Goal: Task Accomplishment & Management: Use online tool/utility

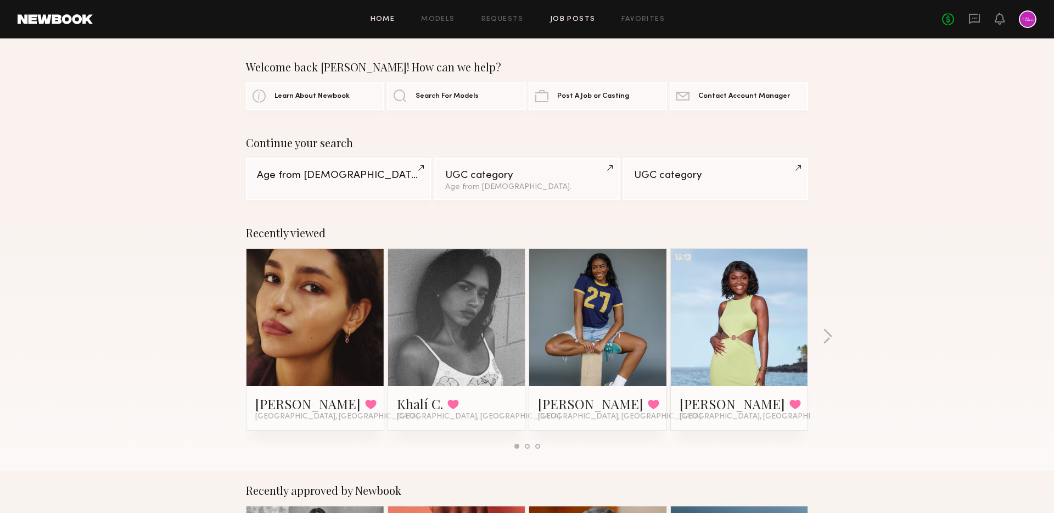
click at [574, 16] on link "Job Posts" at bounding box center [573, 19] width 46 height 7
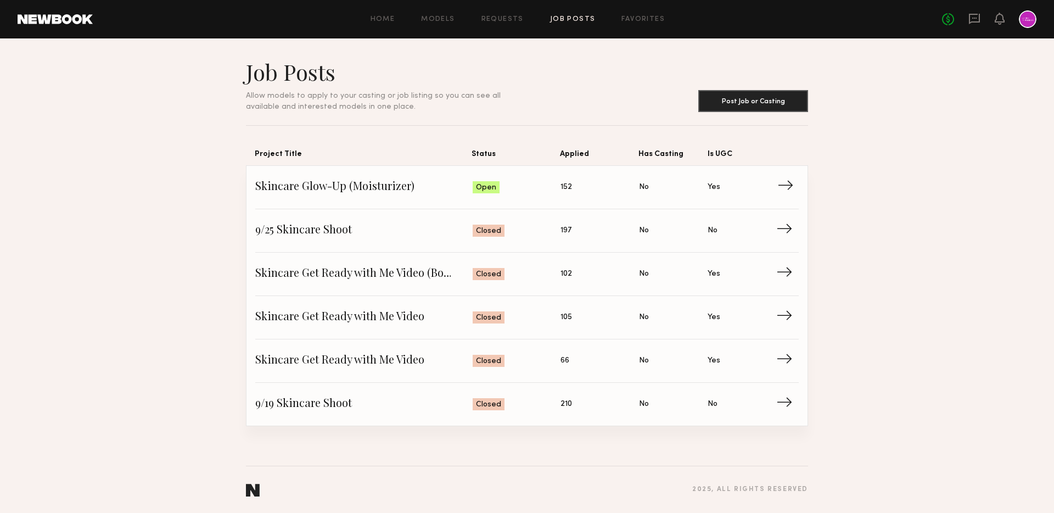
click at [417, 195] on span "Skincare Glow-Up (Moisturizer)" at bounding box center [363, 187] width 217 height 16
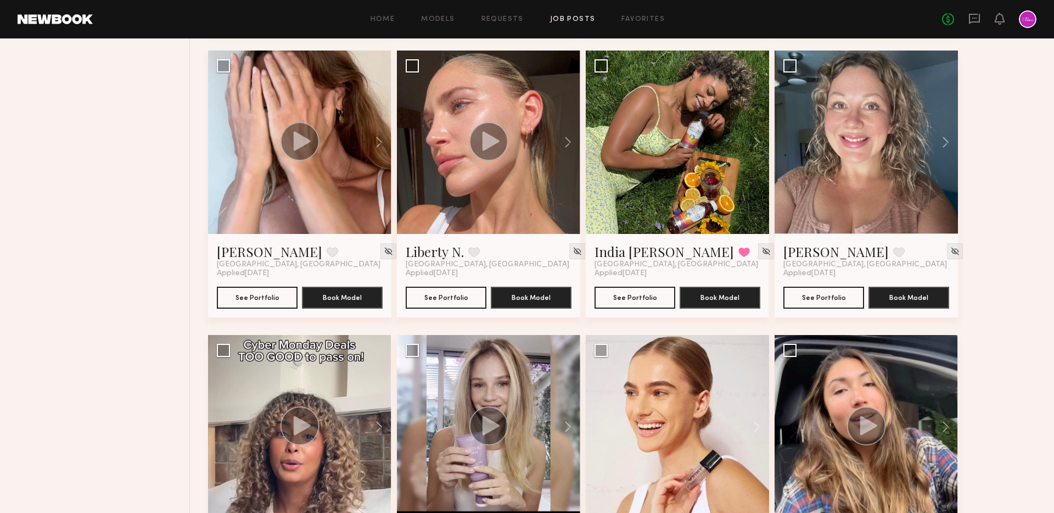
scroll to position [5551, 0]
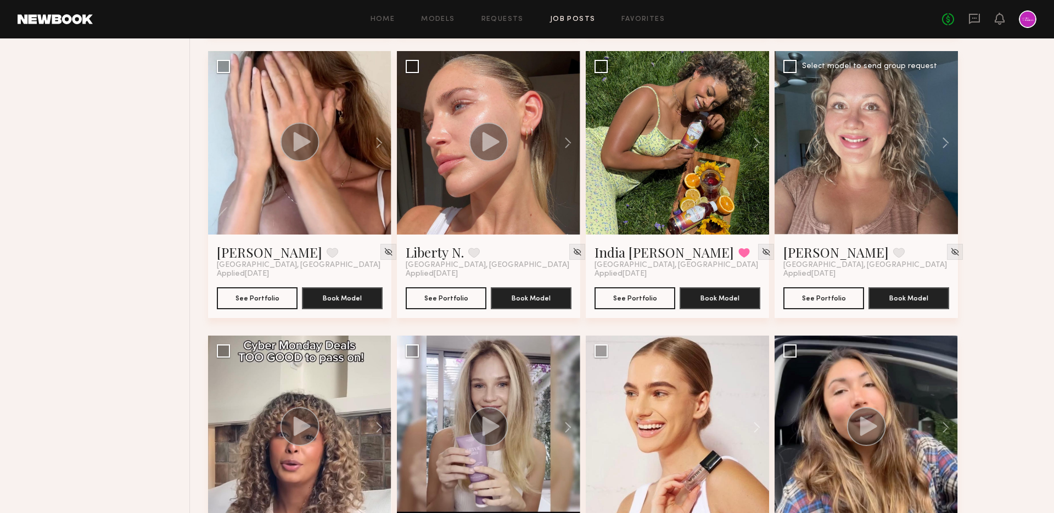
click at [837, 187] on div at bounding box center [866, 142] width 183 height 183
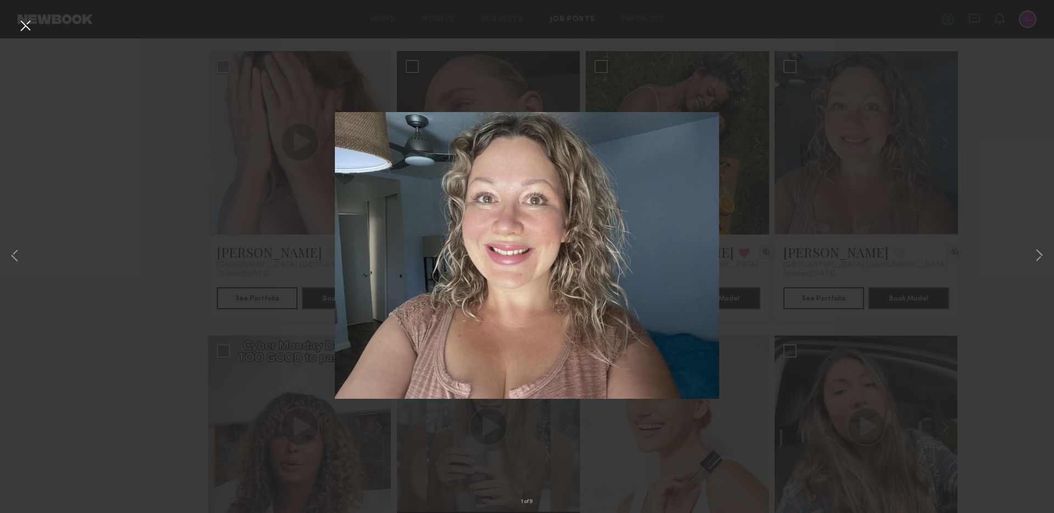
click at [812, 195] on div "1 of 9" at bounding box center [527, 256] width 1054 height 513
click at [19, 15] on div "1 of 9" at bounding box center [527, 256] width 1054 height 513
click at [24, 25] on button at bounding box center [25, 26] width 18 height 20
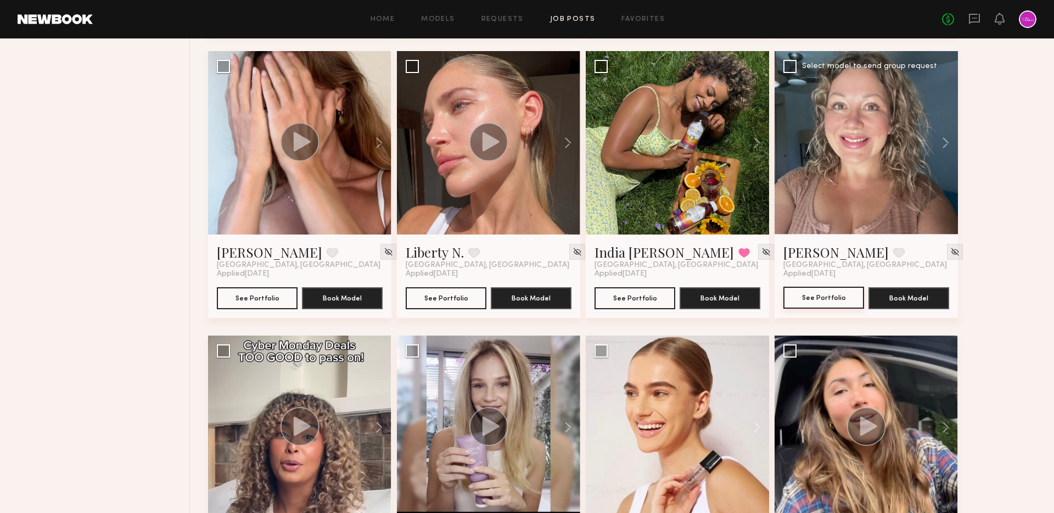
click at [809, 300] on button "See Portfolio" at bounding box center [823, 298] width 81 height 22
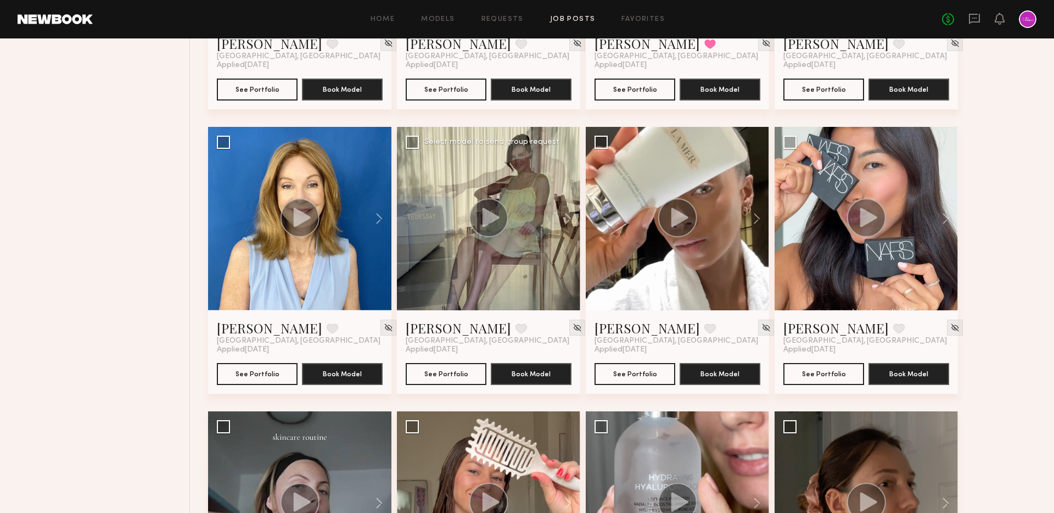
scroll to position [6324, 0]
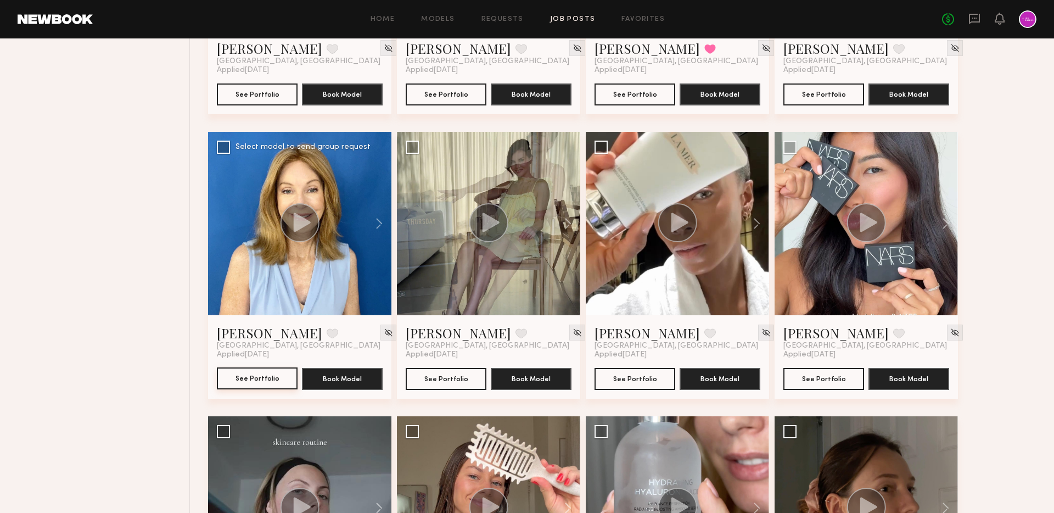
click at [260, 386] on button "See Portfolio" at bounding box center [257, 378] width 81 height 22
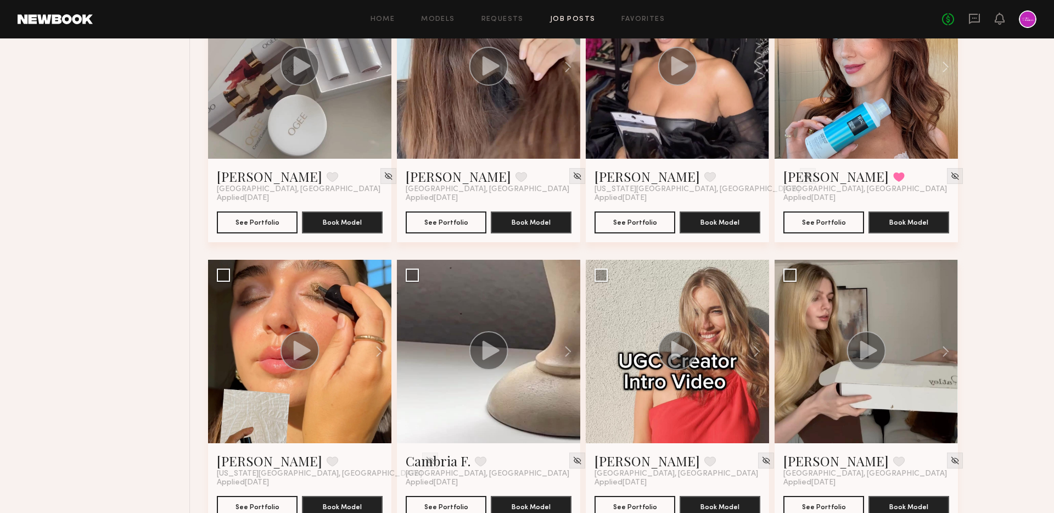
scroll to position [0, 0]
